Goal: Find specific page/section: Find specific page/section

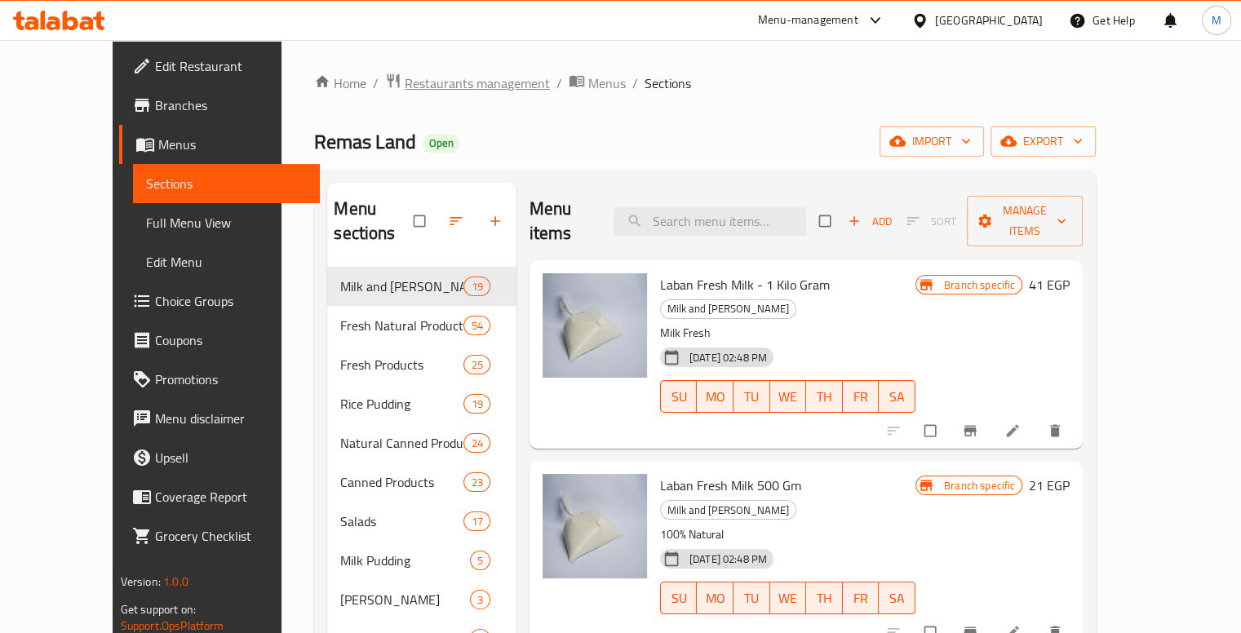
click at [405, 73] on span "Restaurants management" at bounding box center [477, 83] width 145 height 20
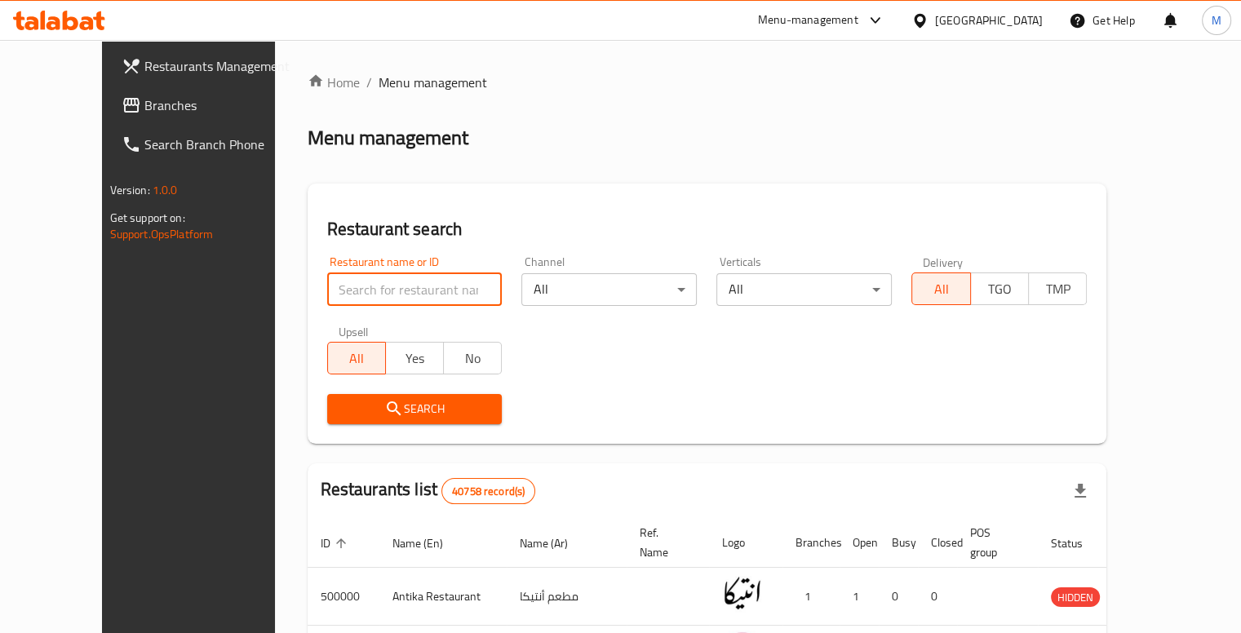
click at [348, 273] on input "search" at bounding box center [414, 289] width 175 height 33
click button "Search" at bounding box center [414, 409] width 175 height 30
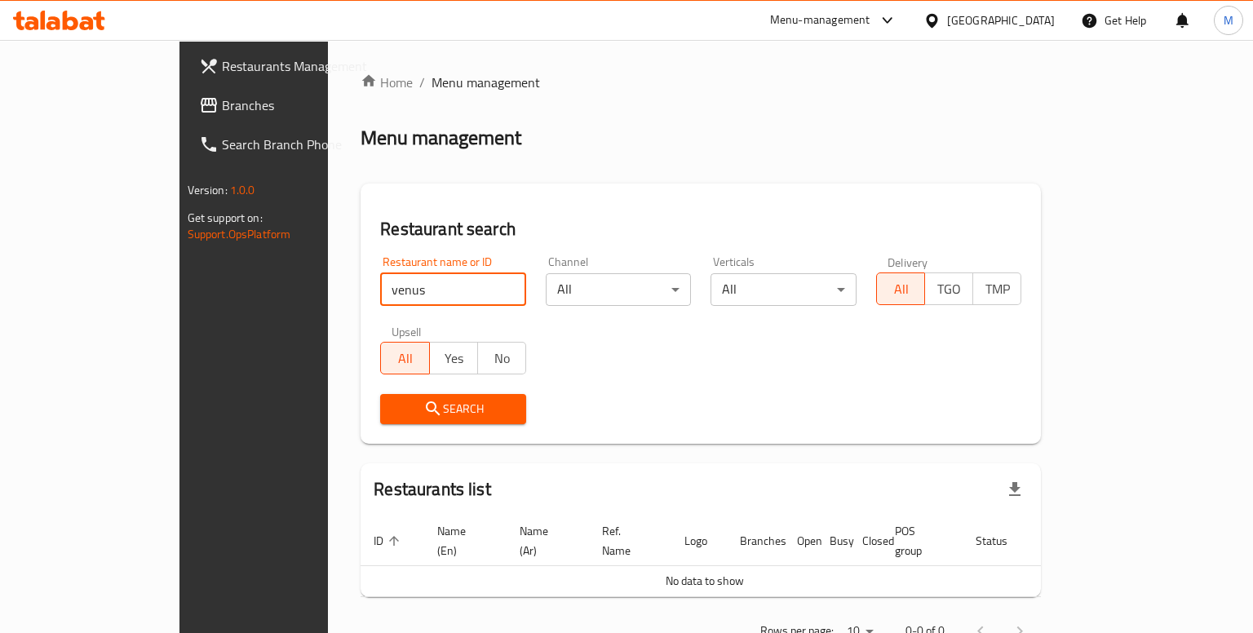
type input "venus"
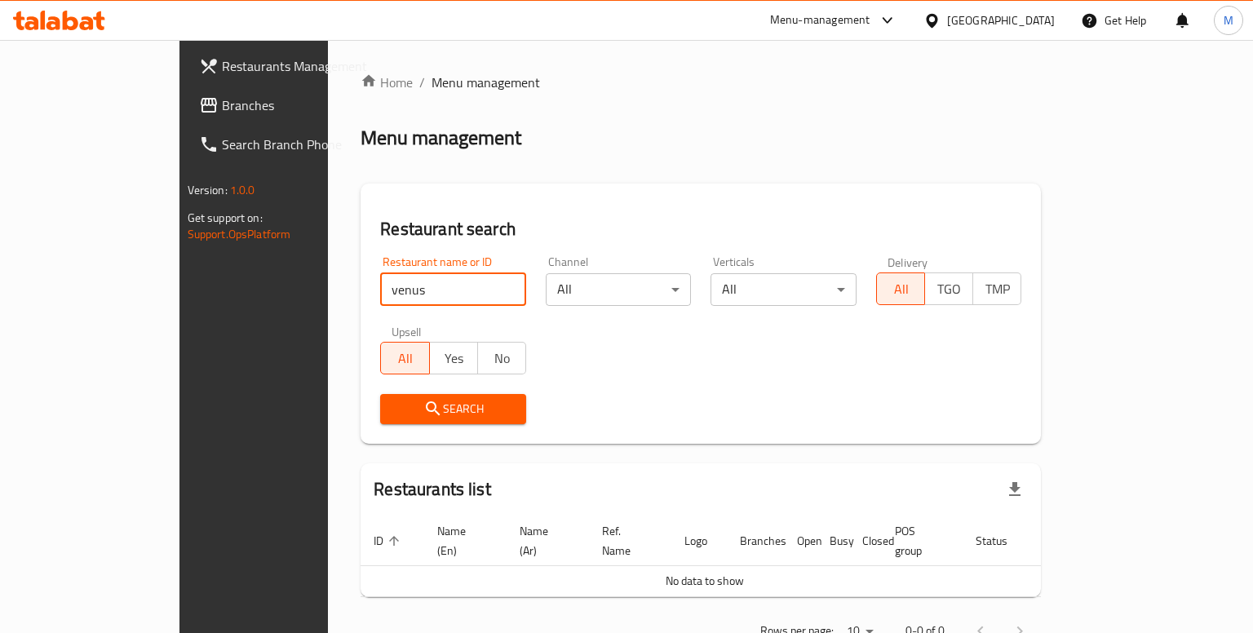
click button "Search" at bounding box center [453, 409] width 146 height 30
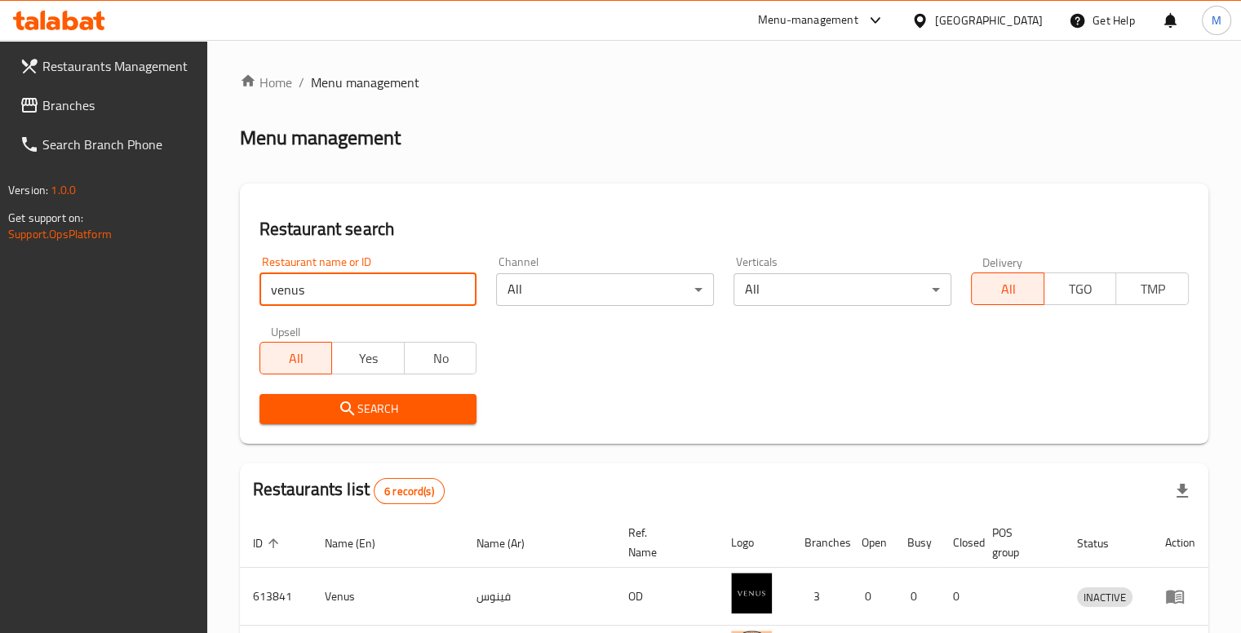
scroll to position [303, 0]
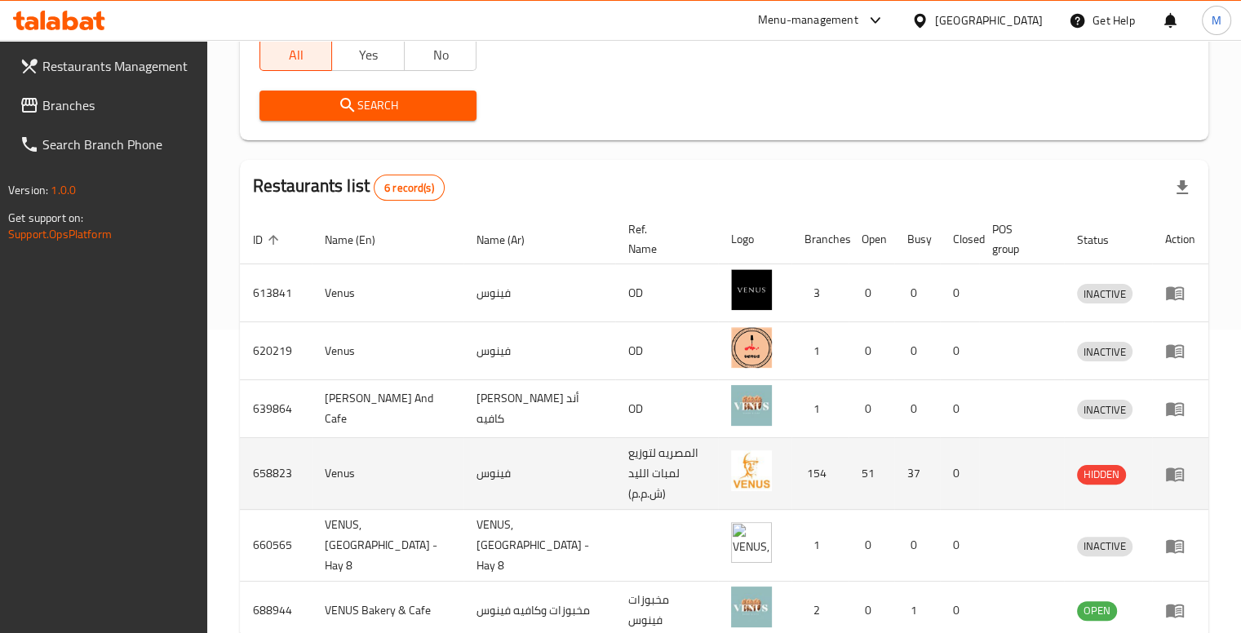
click at [338, 438] on td "Venus" at bounding box center [388, 474] width 152 height 72
drag, startPoint x: 338, startPoint y: 401, endPoint x: 685, endPoint y: 412, distance: 347.7
click at [685, 438] on tr "658823 Venus فينوس المصريه لتوزيع لمبات الليد (ش.م.م) 154 51 37 0 HIDDEN" at bounding box center [724, 474] width 968 height 72
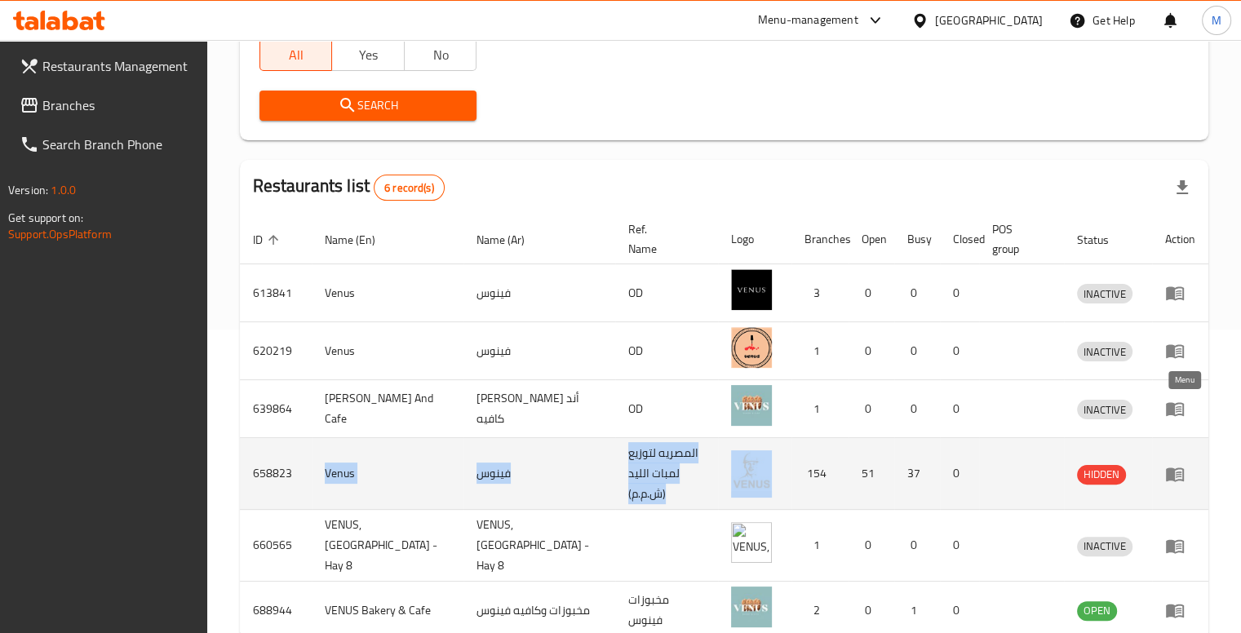
click at [1184, 464] on icon "enhanced table" at bounding box center [1175, 474] width 20 height 20
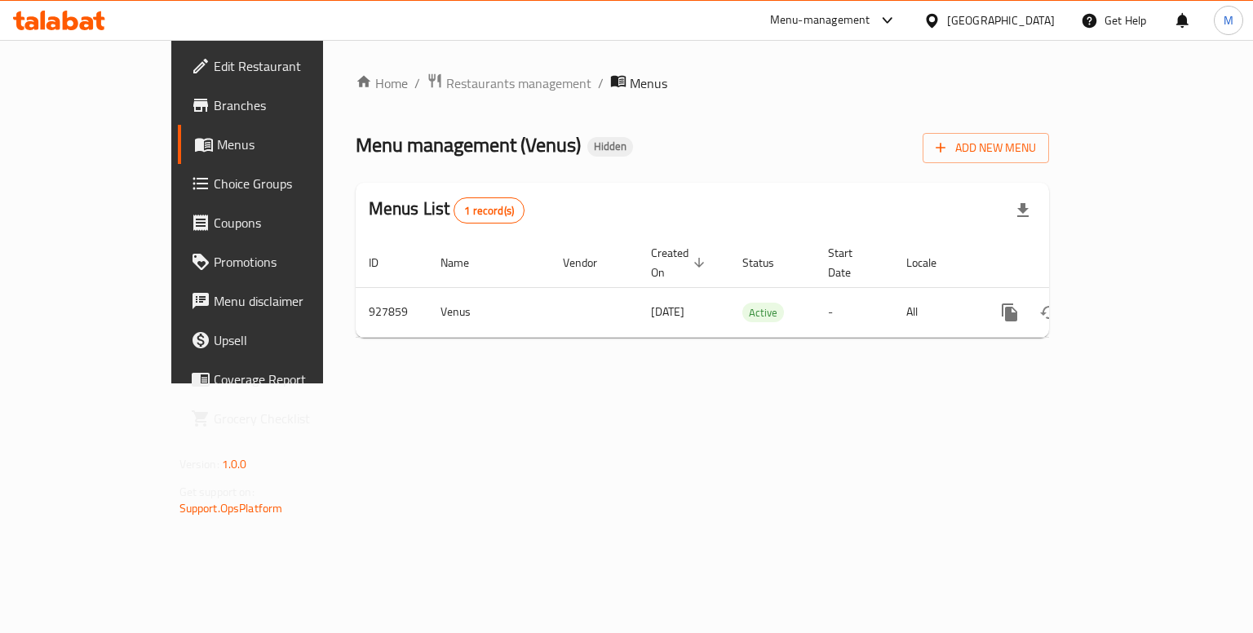
click at [214, 99] on span "Branches" at bounding box center [291, 105] width 154 height 20
